Goal: Complete application form: Complete application form

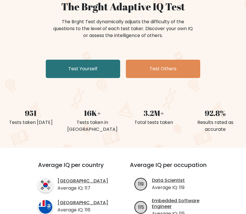
scroll to position [58, 0]
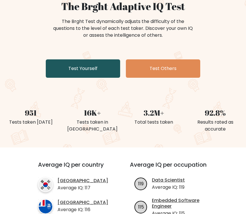
click at [62, 64] on link "Test Yourself" at bounding box center [83, 69] width 74 height 18
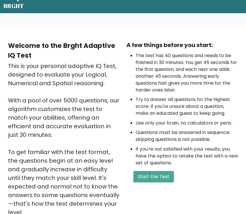
scroll to position [23, 0]
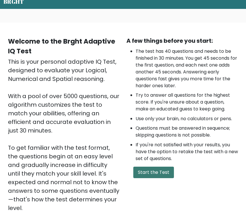
click at [158, 173] on button "Start the Test" at bounding box center [153, 171] width 41 height 11
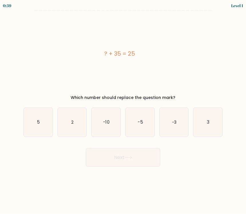
scroll to position [9, 0]
click at [104, 119] on text "-10" at bounding box center [106, 122] width 6 height 6
click at [123, 110] on input "c. -10" at bounding box center [123, 108] width 0 height 3
radio input "true"
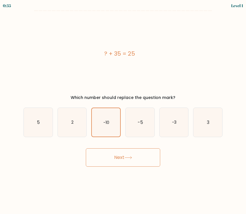
click at [149, 150] on button "Next" at bounding box center [123, 157] width 74 height 18
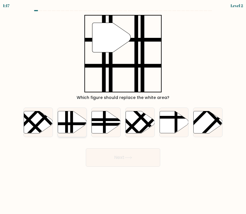
click at [78, 111] on icon at bounding box center [72, 122] width 29 height 22
click at [123, 109] on input "b." at bounding box center [123, 108] width 0 height 3
radio input "true"
click at [145, 149] on button "Next" at bounding box center [123, 157] width 74 height 18
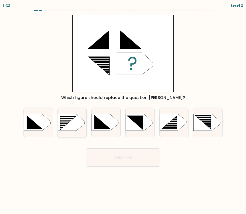
click at [70, 113] on rect at bounding box center [58, 115] width 75 height 57
click at [123, 110] on input "b." at bounding box center [123, 108] width 0 height 3
radio input "true"
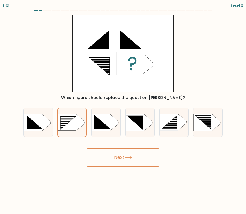
click at [145, 148] on button "Next" at bounding box center [123, 157] width 74 height 18
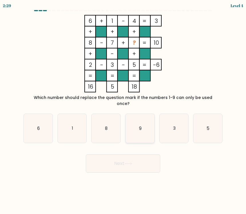
click at [143, 114] on icon "9" at bounding box center [140, 128] width 29 height 29
click at [123, 110] on input "d. 9" at bounding box center [123, 108] width 0 height 3
radio input "true"
click at [151, 154] on button "Next" at bounding box center [123, 163] width 74 height 18
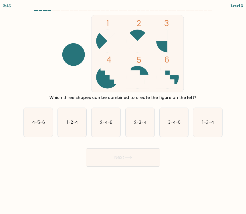
scroll to position [0, 0]
click at [27, 124] on icon "4-5-6" at bounding box center [38, 122] width 29 height 29
click at [123, 110] on input "a. 4-5-6" at bounding box center [123, 108] width 0 height 3
radio input "true"
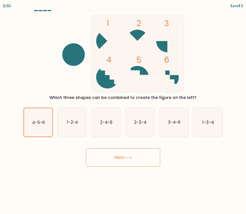
click at [146, 156] on button "Next" at bounding box center [123, 157] width 74 height 18
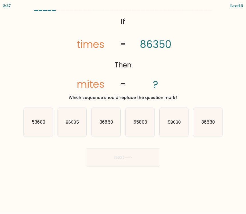
scroll to position [5, 0]
click at [186, 109] on icon "58630" at bounding box center [174, 122] width 29 height 29
click at [123, 109] on input "e. 58630" at bounding box center [123, 108] width 0 height 3
radio input "true"
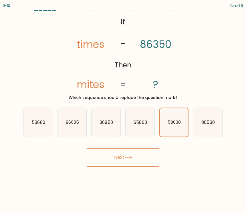
click at [106, 154] on button "Next" at bounding box center [123, 157] width 74 height 18
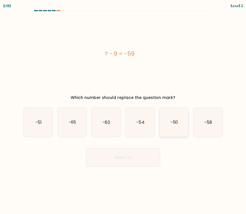
click at [182, 111] on icon "-50" at bounding box center [174, 122] width 29 height 29
click at [123, 110] on input "e. -50" at bounding box center [123, 108] width 0 height 3
radio input "true"
click at [147, 149] on button "Next" at bounding box center [123, 157] width 74 height 18
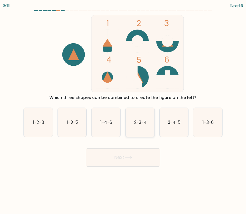
click at [140, 119] on text "2-3-4" at bounding box center [140, 122] width 12 height 6
click at [123, 110] on input "d. 2-3-4" at bounding box center [123, 108] width 0 height 3
radio input "true"
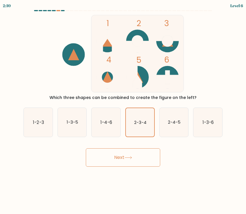
click at [144, 154] on button "Next" at bounding box center [123, 157] width 74 height 18
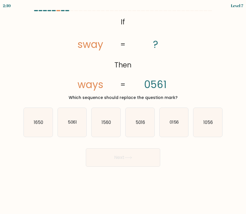
click at [146, 149] on button "Next" at bounding box center [123, 157] width 74 height 18
click at [32, 116] on icon "1650" at bounding box center [38, 122] width 29 height 29
click at [123, 110] on input "a. 1650" at bounding box center [123, 108] width 0 height 3
radio input "true"
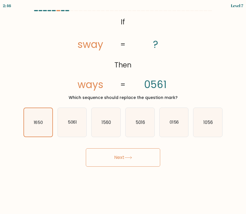
click at [147, 149] on button "Next" at bounding box center [123, 157] width 74 height 18
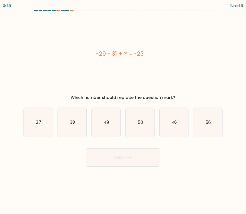
scroll to position [7, 0]
click at [37, 108] on icon "37" at bounding box center [38, 122] width 29 height 29
click at [123, 107] on input "a. 37" at bounding box center [123, 108] width 0 height 3
radio input "true"
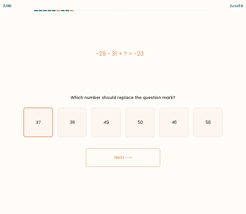
click at [141, 156] on button "Next" at bounding box center [123, 157] width 74 height 18
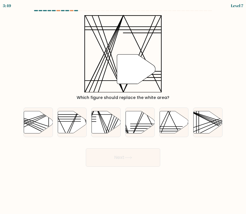
scroll to position [0, 0]
click at [207, 117] on icon at bounding box center [208, 122] width 29 height 22
click at [123, 110] on input "f." at bounding box center [123, 108] width 0 height 3
radio input "true"
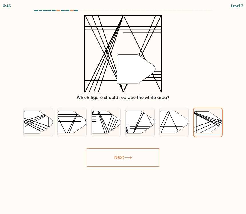
click at [144, 153] on button "Next" at bounding box center [123, 157] width 74 height 18
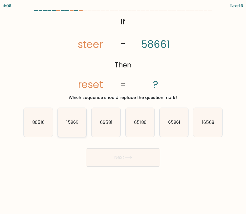
click at [70, 117] on icon "15866" at bounding box center [72, 122] width 29 height 29
click at [123, 110] on input "b. 15866" at bounding box center [123, 108] width 0 height 3
radio input "true"
click at [140, 164] on button "Next" at bounding box center [123, 157] width 74 height 18
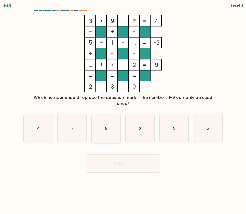
click at [109, 119] on icon "8" at bounding box center [106, 128] width 29 height 29
click at [123, 110] on input "c. 8" at bounding box center [123, 108] width 0 height 3
radio input "true"
click at [137, 160] on button "Next" at bounding box center [123, 163] width 74 height 18
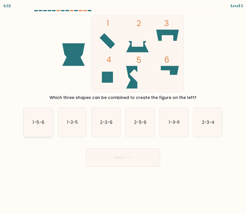
click at [42, 118] on icon "1-5-6" at bounding box center [38, 122] width 29 height 29
click at [123, 110] on input "a. 1-5-6" at bounding box center [123, 108] width 0 height 3
radio input "true"
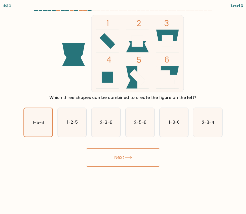
click at [140, 158] on button "Next" at bounding box center [123, 157] width 74 height 18
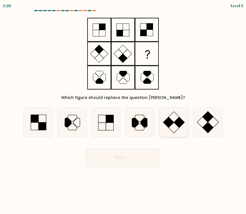
click at [172, 121] on rect at bounding box center [168, 122] width 11 height 11
click at [123, 110] on input "e." at bounding box center [123, 108] width 0 height 3
radio input "true"
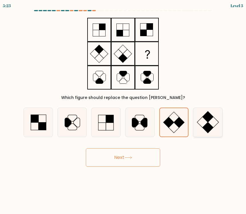
click at [208, 115] on rect at bounding box center [208, 116] width 11 height 11
click at [123, 110] on input "f." at bounding box center [123, 108] width 0 height 3
radio input "true"
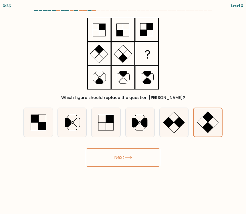
click at [144, 151] on button "Next" at bounding box center [123, 157] width 74 height 18
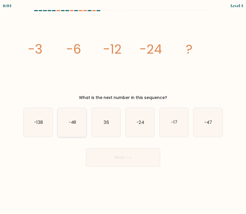
click at [64, 121] on icon "-48" at bounding box center [72, 122] width 29 height 29
click at [123, 110] on input "b. -48" at bounding box center [123, 108] width 0 height 3
radio input "true"
click at [136, 158] on button "Next" at bounding box center [123, 157] width 74 height 18
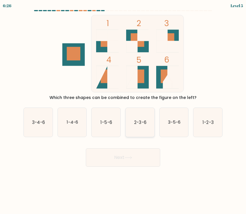
click at [142, 119] on icon "2-3-6" at bounding box center [140, 122] width 29 height 29
click at [123, 110] on input "d. 2-3-6" at bounding box center [123, 108] width 0 height 3
radio input "true"
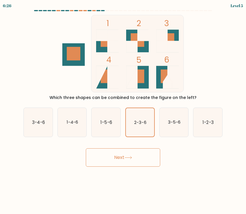
click at [136, 158] on button "Next" at bounding box center [123, 157] width 74 height 18
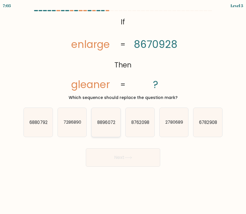
click at [106, 124] on text "8896072" at bounding box center [107, 122] width 18 height 6
click at [123, 110] on input "c. 8896072" at bounding box center [123, 108] width 0 height 3
radio input "true"
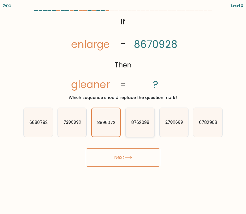
click at [144, 126] on icon "8762098" at bounding box center [140, 122] width 29 height 29
click at [123, 110] on input "d. 8762098" at bounding box center [123, 108] width 0 height 3
radio input "true"
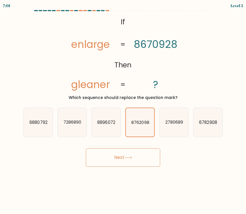
click at [148, 156] on button "Next" at bounding box center [123, 157] width 74 height 18
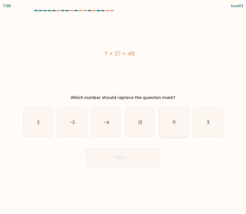
click at [178, 122] on icon "11" at bounding box center [174, 122] width 29 height 29
click at [123, 110] on input "e. 11" at bounding box center [123, 108] width 0 height 3
radio input "true"
click at [141, 157] on button "Next" at bounding box center [123, 157] width 74 height 18
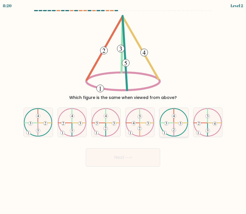
click at [174, 127] on 324 at bounding box center [174, 129] width 0 height 13
click at [123, 110] on input "e." at bounding box center [123, 108] width 0 height 3
radio input "true"
click at [139, 161] on button "Next" at bounding box center [123, 157] width 74 height 18
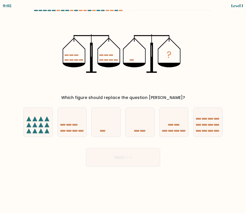
scroll to position [4, 0]
click at [101, 113] on icon at bounding box center [106, 122] width 29 height 24
click at [123, 110] on input "c." at bounding box center [123, 108] width 0 height 3
radio input "true"
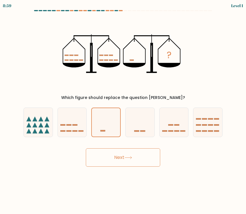
click at [125, 152] on button "Next" at bounding box center [123, 157] width 74 height 18
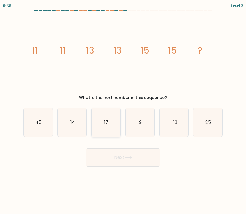
click at [102, 119] on icon "17" at bounding box center [106, 122] width 29 height 29
click at [123, 110] on input "c. 17" at bounding box center [123, 108] width 0 height 3
radio input "true"
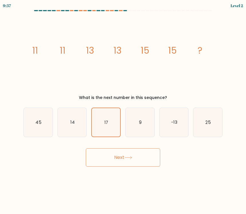
click at [142, 157] on button "Next" at bounding box center [123, 157] width 74 height 18
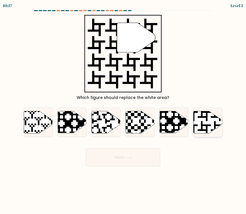
click at [213, 115] on icon at bounding box center [208, 122] width 29 height 22
click at [123, 110] on input "f." at bounding box center [123, 108] width 0 height 3
radio input "true"
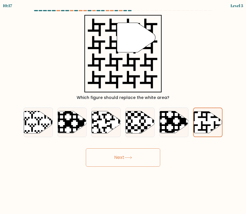
click at [149, 153] on button "Next" at bounding box center [123, 157] width 74 height 18
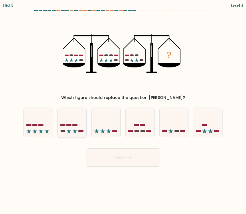
click at [66, 114] on icon at bounding box center [72, 122] width 29 height 24
click at [123, 110] on input "b." at bounding box center [123, 108] width 0 height 3
radio input "true"
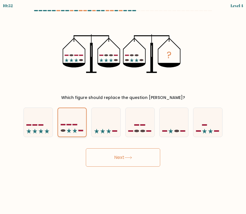
click at [65, 115] on icon at bounding box center [72, 121] width 28 height 23
click at [123, 110] on input "b." at bounding box center [123, 108] width 0 height 3
click at [148, 152] on button "Next" at bounding box center [123, 157] width 74 height 18
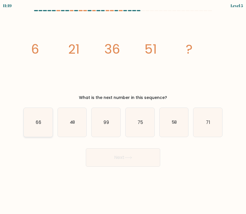
click at [35, 117] on icon "66" at bounding box center [38, 122] width 29 height 29
click at [123, 110] on input "a. 66" at bounding box center [123, 108] width 0 height 3
radio input "true"
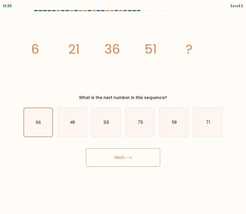
click at [148, 153] on button "Next" at bounding box center [123, 157] width 74 height 18
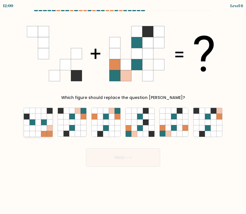
click at [40, 113] on icon at bounding box center [38, 116] width 6 height 6
click at [123, 110] on input "a." at bounding box center [123, 108] width 0 height 3
radio input "true"
click at [140, 157] on button "Next" at bounding box center [123, 157] width 74 height 18
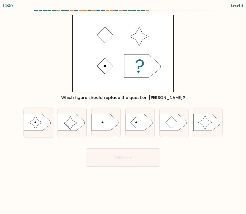
click at [34, 119] on icon at bounding box center [36, 122] width 14 height 14
click at [123, 110] on input "a." at bounding box center [123, 108] width 0 height 3
radio input "true"
click at [150, 157] on button "Next" at bounding box center [123, 157] width 74 height 18
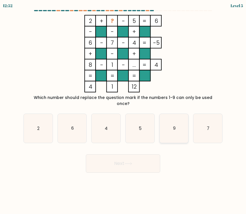
click at [182, 116] on icon "9" at bounding box center [174, 128] width 29 height 29
click at [123, 110] on input "e. 9" at bounding box center [123, 108] width 0 height 3
radio input "true"
click at [134, 154] on button "Next" at bounding box center [123, 163] width 74 height 18
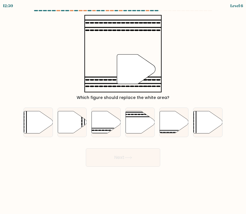
click at [144, 157] on button "Next" at bounding box center [123, 157] width 74 height 18
click at [235, 68] on form at bounding box center [123, 88] width 246 height 156
click at [174, 119] on icon at bounding box center [174, 122] width 29 height 22
click at [123, 110] on input "e." at bounding box center [123, 108] width 0 height 3
radio input "true"
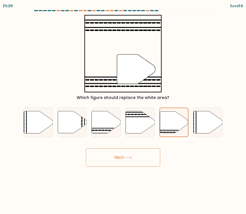
click at [147, 152] on button "Next" at bounding box center [123, 157] width 74 height 18
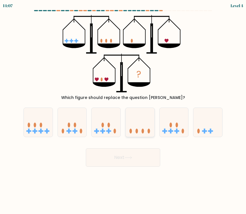
click at [145, 122] on icon at bounding box center [140, 122] width 29 height 24
click at [123, 110] on input "d." at bounding box center [123, 108] width 0 height 3
radio input "true"
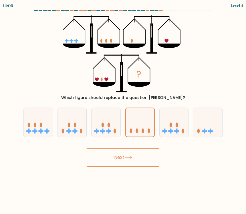
click at [140, 153] on button "Next" at bounding box center [123, 157] width 74 height 18
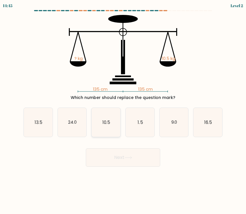
click at [101, 114] on icon "10.5" at bounding box center [106, 122] width 29 height 29
click at [123, 110] on input "c. 10.5" at bounding box center [123, 108] width 0 height 3
radio input "true"
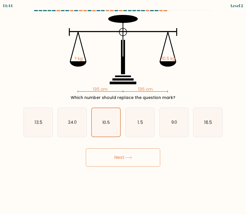
click at [145, 159] on button "Next" at bounding box center [123, 157] width 74 height 18
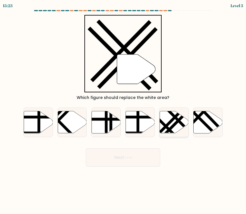
click at [175, 122] on icon at bounding box center [174, 122] width 29 height 22
click at [123, 110] on input "e." at bounding box center [123, 108] width 0 height 3
radio input "true"
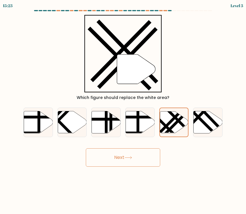
click at [146, 152] on button "Next" at bounding box center [123, 157] width 74 height 18
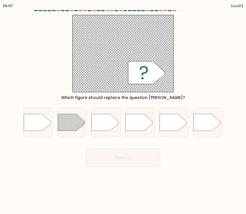
scroll to position [0, 0]
click at [70, 117] on rect at bounding box center [54, 107] width 75 height 57
click at [123, 110] on input "b." at bounding box center [123, 108] width 0 height 3
radio input "true"
click at [143, 160] on button "Next" at bounding box center [123, 157] width 74 height 18
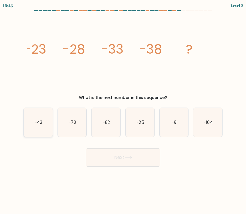
click at [37, 125] on text "-43" at bounding box center [39, 122] width 8 height 6
click at [123, 110] on input "a. -43" at bounding box center [123, 108] width 0 height 3
radio input "true"
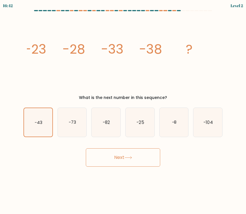
click at [146, 155] on button "Next" at bounding box center [123, 157] width 74 height 18
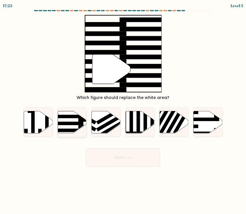
click at [66, 121] on icon at bounding box center [72, 122] width 29 height 22
click at [123, 110] on input "b." at bounding box center [123, 108] width 0 height 3
radio input "true"
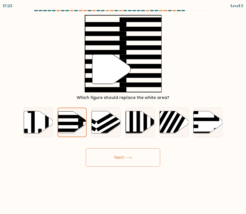
click at [148, 161] on button "Next" at bounding box center [123, 157] width 74 height 18
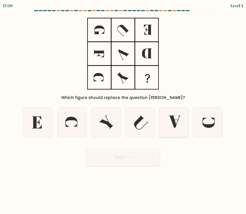
click at [178, 123] on icon at bounding box center [174, 122] width 29 height 29
click at [123, 110] on input "e." at bounding box center [123, 108] width 0 height 3
radio input "true"
click at [144, 161] on button "Next" at bounding box center [123, 157] width 74 height 18
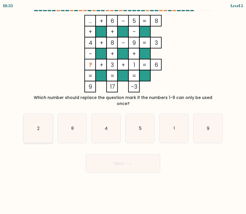
click at [37, 123] on icon "2" at bounding box center [38, 128] width 29 height 29
click at [123, 110] on input "a. 2" at bounding box center [123, 108] width 0 height 3
radio input "true"
click at [148, 162] on button "Next" at bounding box center [123, 163] width 74 height 18
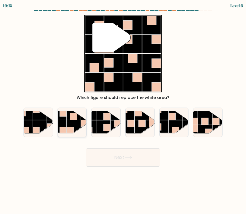
click at [76, 119] on rect at bounding box center [73, 116] width 7 height 7
click at [123, 110] on input "b." at bounding box center [123, 108] width 0 height 3
radio input "true"
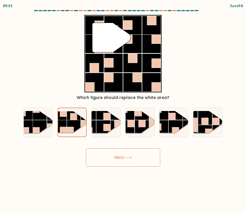
click at [143, 156] on button "Next" at bounding box center [123, 157] width 74 height 18
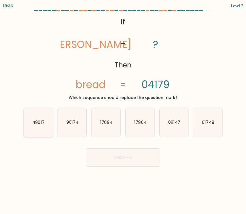
click at [29, 124] on icon "49017" at bounding box center [38, 122] width 29 height 29
click at [123, 110] on input "a. 49017" at bounding box center [123, 108] width 0 height 3
radio input "true"
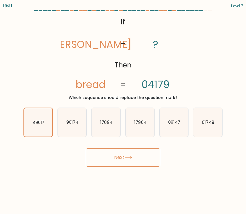
click at [146, 156] on button "Next" at bounding box center [123, 157] width 74 height 18
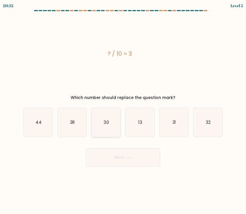
click at [108, 125] on text "30" at bounding box center [106, 122] width 5 height 6
click at [123, 110] on input "c. 30" at bounding box center [123, 108] width 0 height 3
radio input "true"
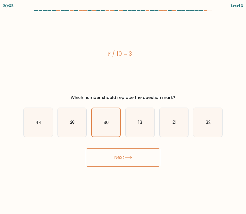
click at [140, 161] on button "Next" at bounding box center [123, 157] width 74 height 18
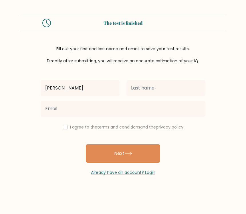
type input "Hendrik"
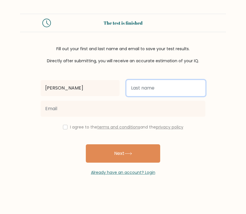
click at [167, 83] on input "text" at bounding box center [166, 88] width 79 height 16
click at [137, 85] on input "dieerkes" at bounding box center [166, 88] width 79 height 16
type input "Dierkes"
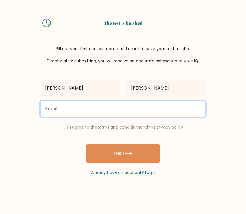
click at [155, 104] on input "email" at bounding box center [123, 109] width 165 height 16
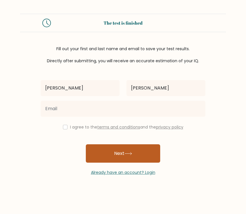
click at [145, 155] on button "Next" at bounding box center [123, 153] width 74 height 18
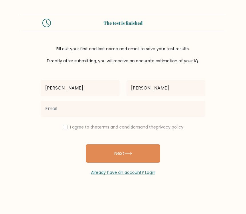
click at [70, 125] on label "I agree to the terms and conditions and the privacy policy" at bounding box center [126, 127] width 113 height 6
click at [63, 129] on input "checkbox" at bounding box center [65, 127] width 5 height 5
checkbox input "true"
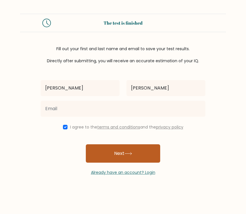
click at [144, 159] on button "Next" at bounding box center [123, 153] width 74 height 18
